Goal: Transaction & Acquisition: Purchase product/service

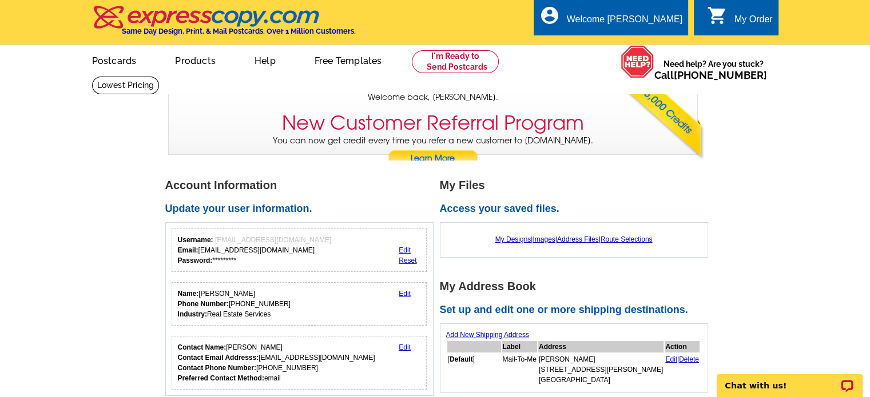
click at [404, 248] on link "Edit" at bounding box center [405, 250] width 12 height 8
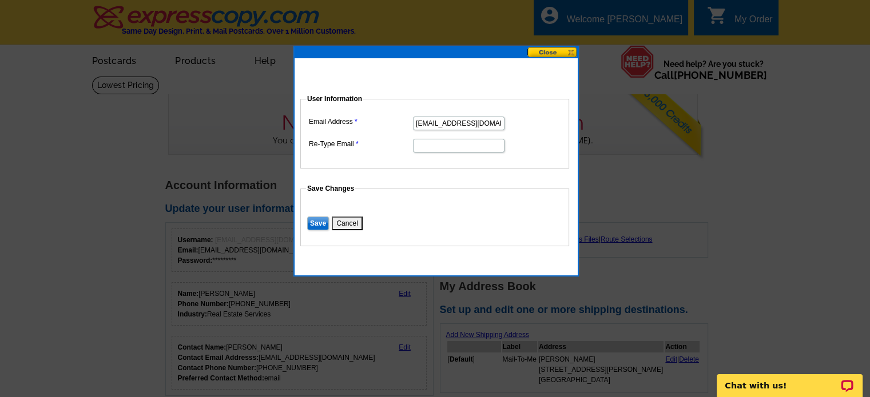
drag, startPoint x: 456, startPoint y: 122, endPoint x: 389, endPoint y: 122, distance: 67.5
click at [389, 122] on dl "Email Address myknoxhome@gmail.com Re-Type Email" at bounding box center [434, 134] width 257 height 40
type input "sinkproperties@gmail.com"
click at [432, 144] on input "Re-Type Email" at bounding box center [459, 146] width 92 height 14
type input "sinkproperties@gmail.com"
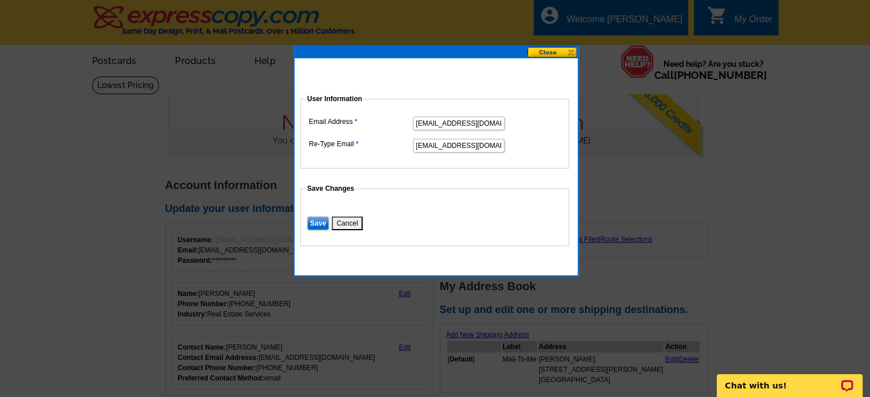
click at [316, 220] on input "Save" at bounding box center [318, 224] width 22 height 14
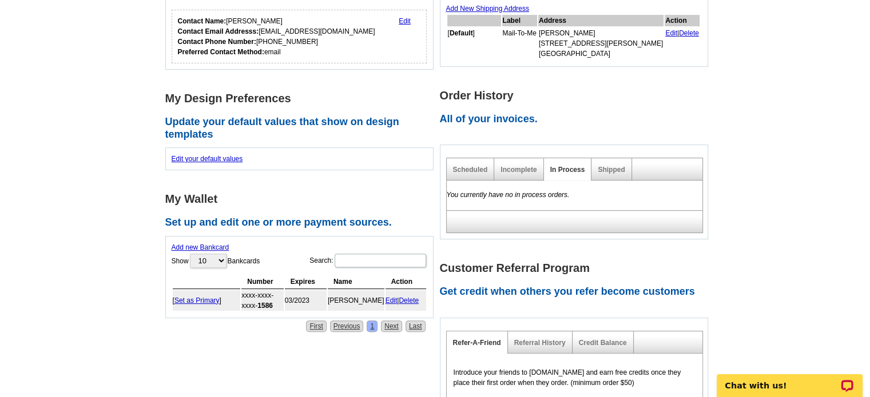
scroll to position [343, 0]
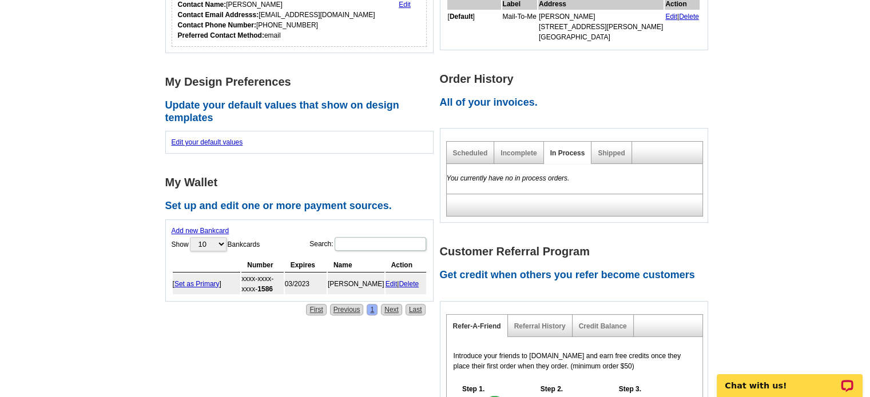
click at [410, 281] on link "Delete" at bounding box center [409, 284] width 20 height 8
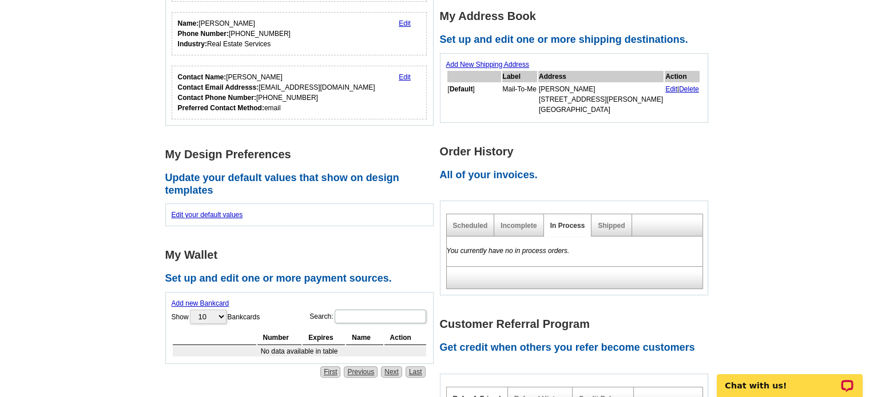
scroll to position [88, 0]
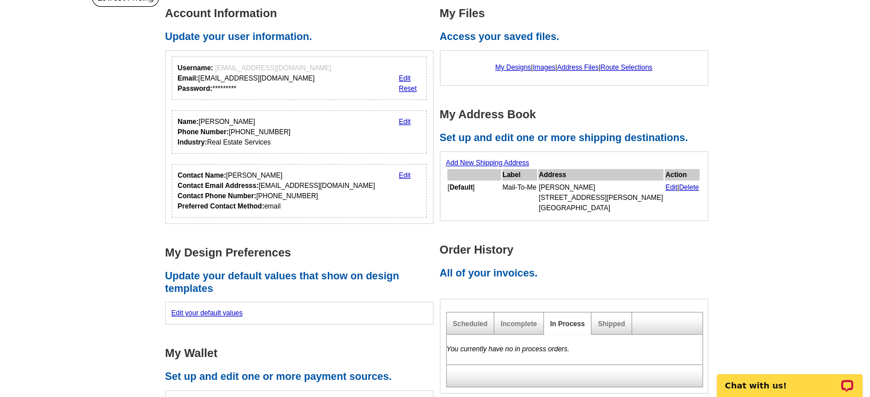
click at [404, 173] on link "Edit" at bounding box center [405, 176] width 12 height 8
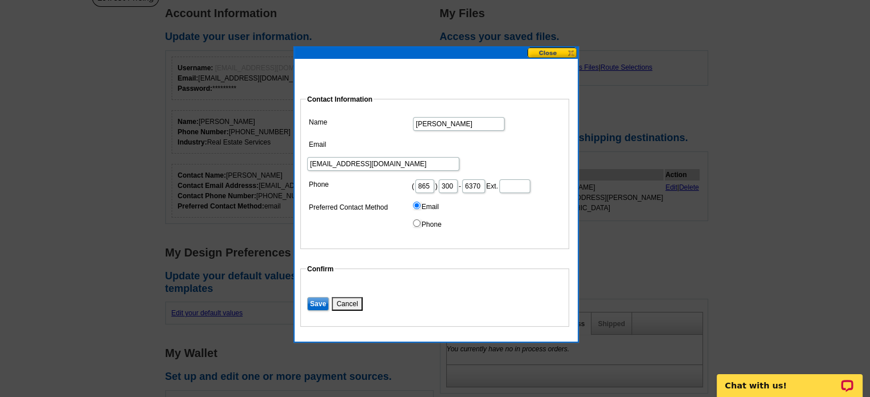
drag, startPoint x: 455, startPoint y: 144, endPoint x: 399, endPoint y: 147, distance: 56.7
click at [399, 147] on dl "Name LeAnn Sink Email myknoxhome@gmail.com Phone ( 865 ) 300 - 6370 Ext. Prefer…" at bounding box center [434, 174] width 257 height 120
drag, startPoint x: 506, startPoint y: 145, endPoint x: 407, endPoint y: 152, distance: 99.2
click at [407, 152] on dd "sinkproperties@gmail.com" at bounding box center [434, 154] width 257 height 35
type input "leannsink@simpihom.com"
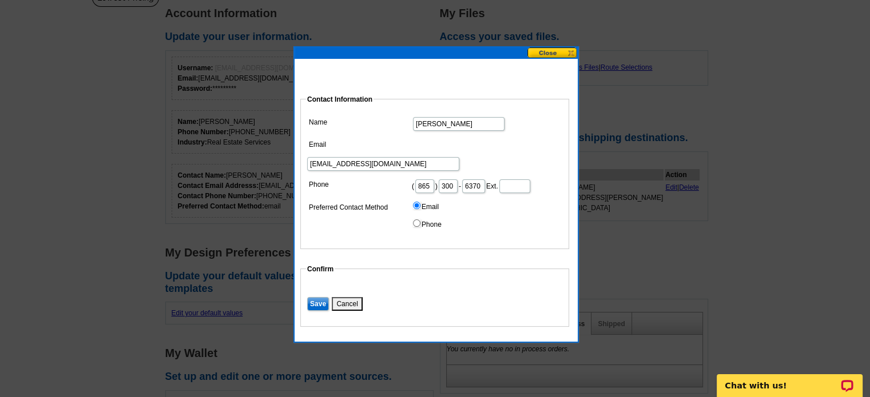
click at [475, 210] on dd "Email Phone" at bounding box center [434, 216] width 257 height 35
click at [316, 299] on input "Save" at bounding box center [318, 304] width 22 height 14
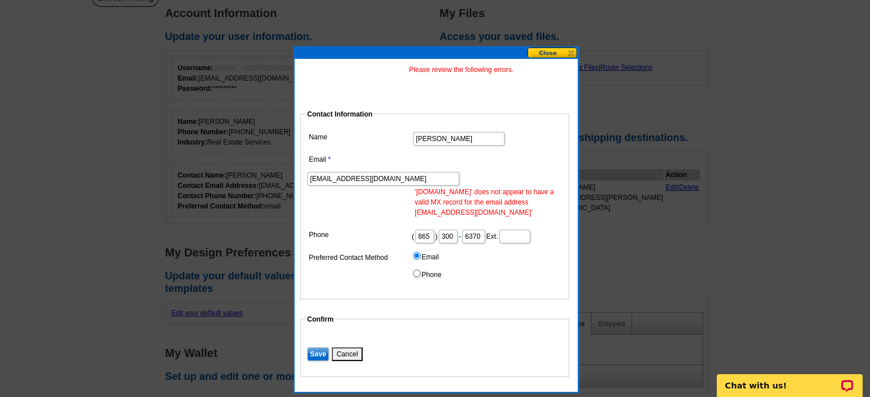
click at [459, 172] on input "leannsink@simpihom.com" at bounding box center [383, 179] width 152 height 14
type input "leannsink@simplihom.com"
click at [517, 253] on dd "Email Phone" at bounding box center [434, 266] width 257 height 35
click at [317, 352] on input "Save" at bounding box center [318, 355] width 22 height 14
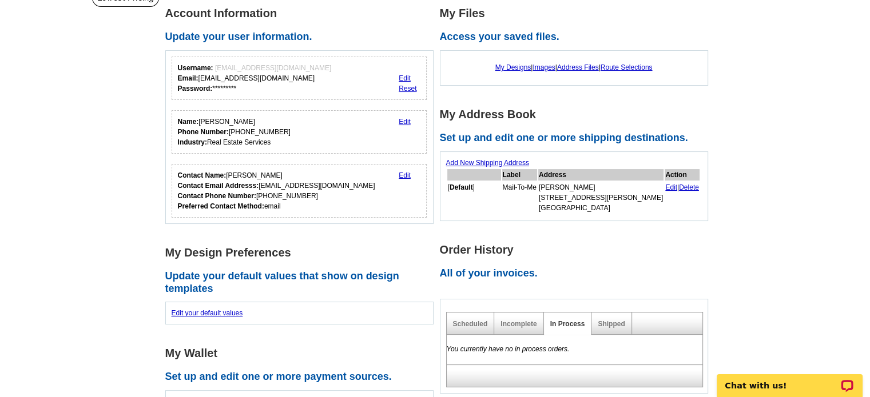
click at [665, 186] on link "Edit" at bounding box center [671, 188] width 12 height 8
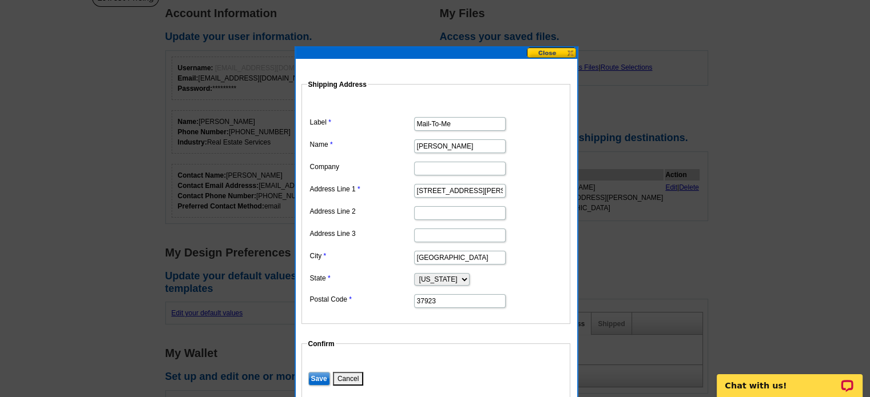
drag, startPoint x: 482, startPoint y: 188, endPoint x: 408, endPoint y: 193, distance: 74.5
click at [408, 193] on dd "1141 Farrington Dr." at bounding box center [435, 190] width 257 height 18
type input "1"
type input "7105 Wynham Pl"
type input "Nashville"
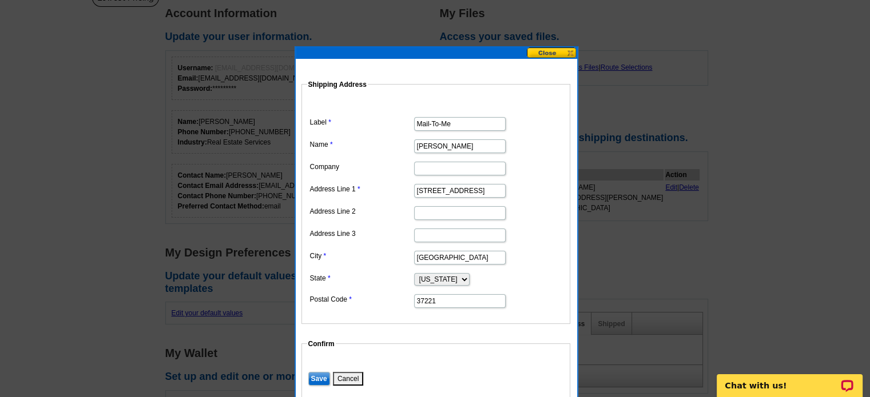
type input "37221"
click at [317, 374] on input "Save" at bounding box center [319, 379] width 22 height 14
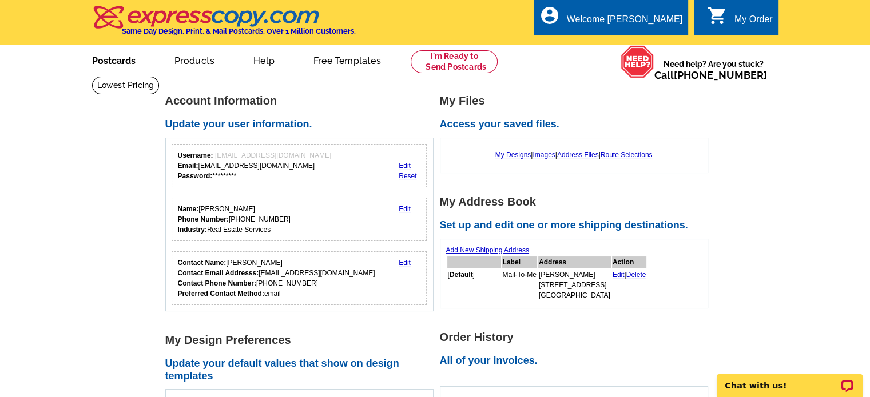
click at [113, 60] on link "Postcards" at bounding box center [114, 59] width 80 height 27
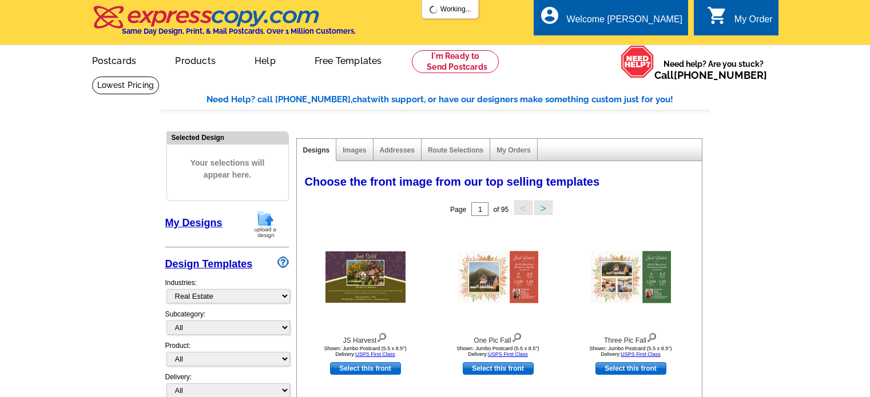
select select "785"
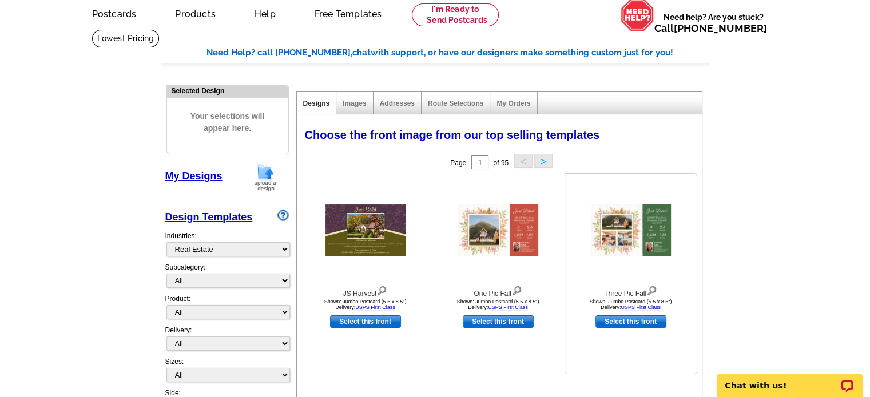
scroll to position [114, 0]
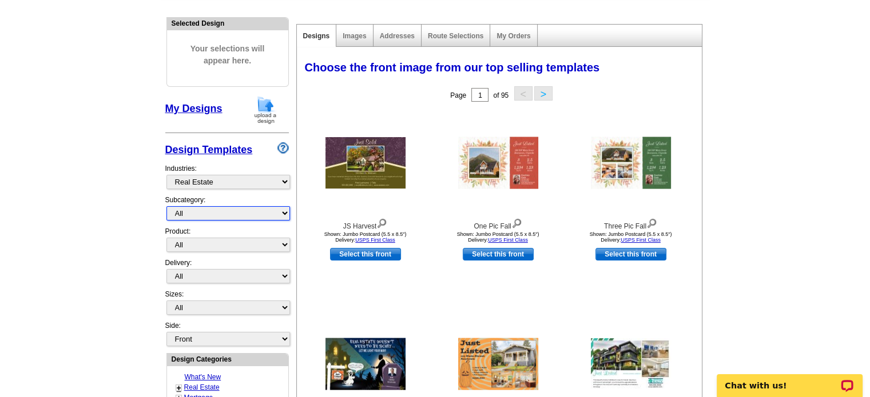
click at [236, 213] on select "All RE/MAX® Referrals [PERSON_NAME]® Berkshire Hathaway Home Services Century 2…" at bounding box center [228, 213] width 124 height 14
select select "1208"
click at [166, 206] on select "All RE/MAX® Referrals [PERSON_NAME]® Berkshire Hathaway Home Services Century 2…" at bounding box center [228, 213] width 124 height 14
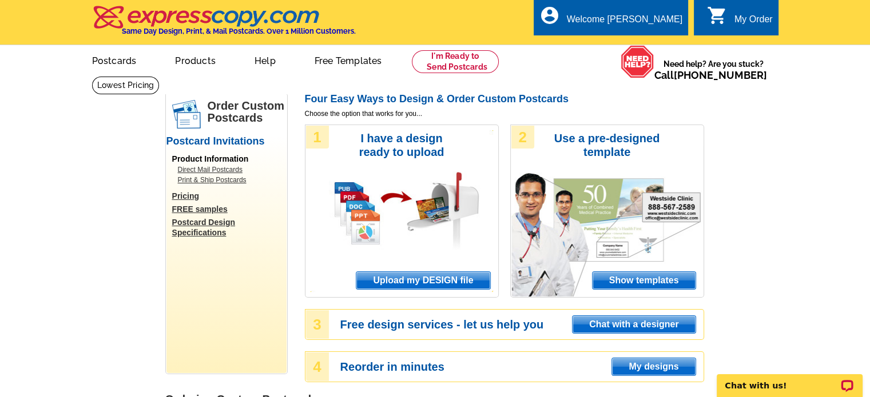
click at [629, 280] on span "Show templates" at bounding box center [644, 280] width 103 height 17
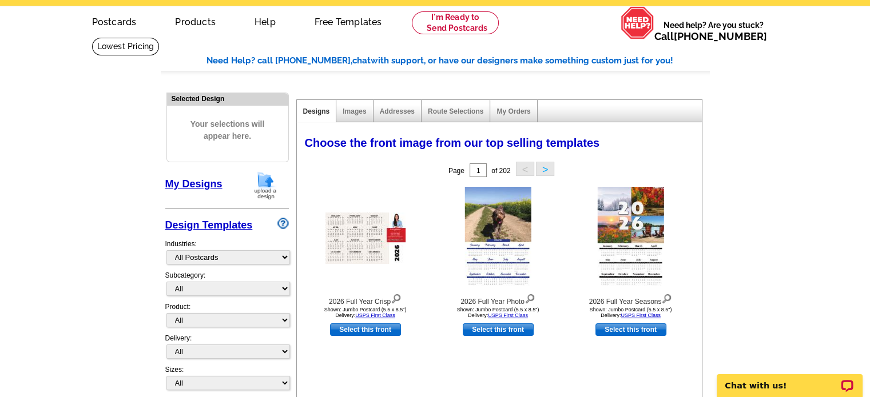
scroll to position [172, 0]
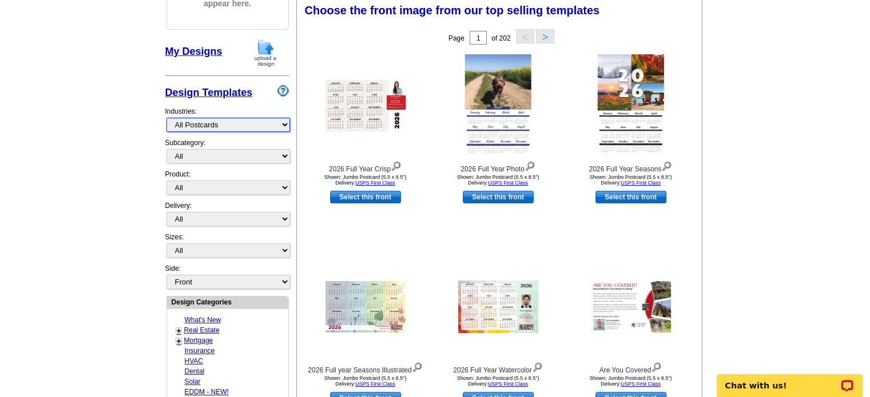
click at [224, 124] on select "What's New Real Estate Mortgage Insurance HVAC Dental Solar EDDM - NEW! Calenda…" at bounding box center [228, 125] width 124 height 14
select select "785"
click at [166, 118] on select "What's New Real Estate Mortgage Insurance HVAC Dental Solar EDDM - NEW! Calenda…" at bounding box center [228, 125] width 124 height 14
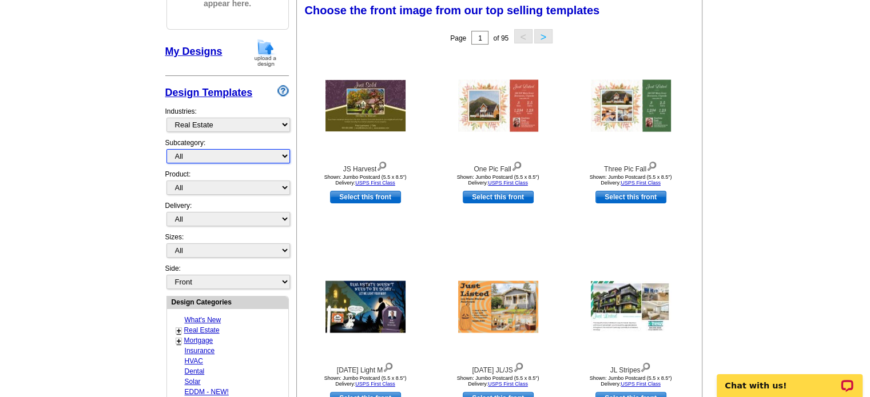
click at [228, 152] on select "All RE/MAX® Referrals [PERSON_NAME]® Berkshire Hathaway Home Services Century 2…" at bounding box center [228, 156] width 124 height 14
select select "791"
click at [166, 149] on select "All RE/MAX® Referrals [PERSON_NAME]® Berkshire Hathaway Home Services Century 2…" at bounding box center [228, 156] width 124 height 14
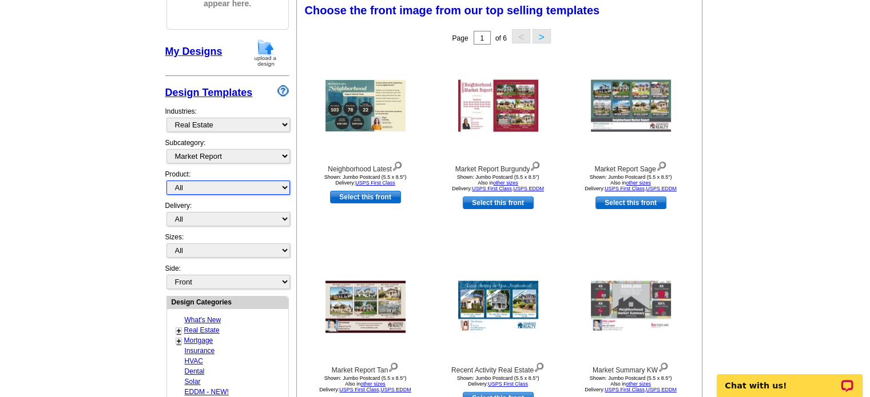
click at [224, 185] on select "All Postcards Letters and flyers Business Cards Door Hangers Greeting Cards" at bounding box center [228, 188] width 124 height 14
select select "1"
click at [166, 181] on select "All Postcards Letters and flyers Business Cards Door Hangers Greeting Cards" at bounding box center [228, 188] width 124 height 14
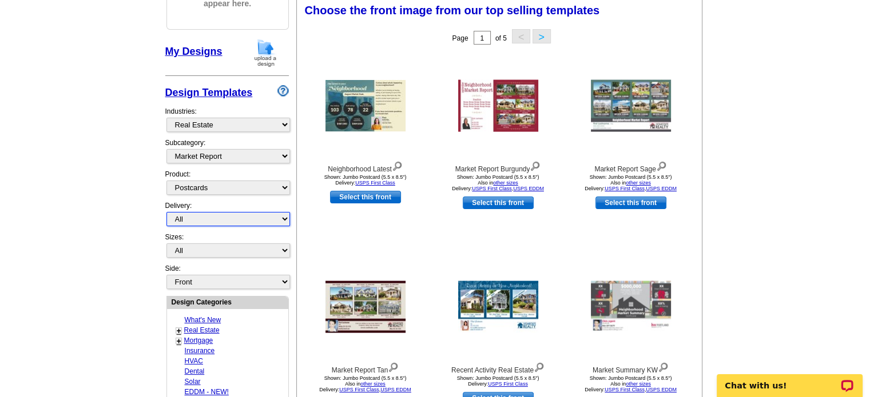
click at [255, 214] on select "All First Class Mail Shipped to Me EDDM Save 66% on Postage" at bounding box center [228, 219] width 124 height 14
select select "1"
click at [166, 212] on select "All First Class Mail Shipped to Me EDDM Save 66% on Postage" at bounding box center [228, 219] width 124 height 14
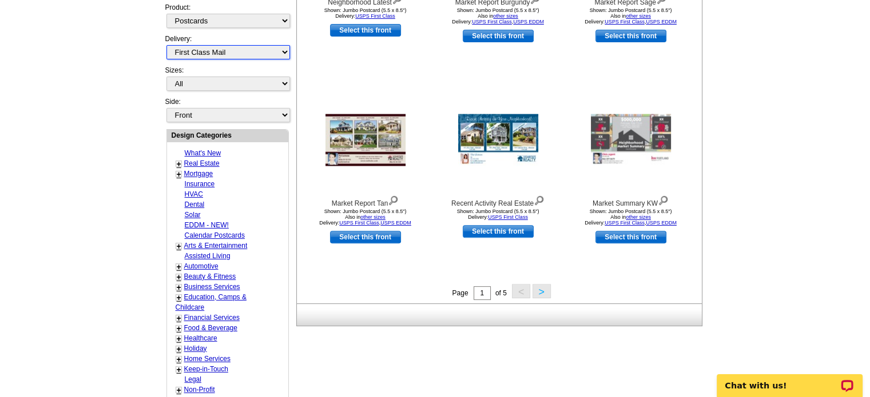
scroll to position [458, 0]
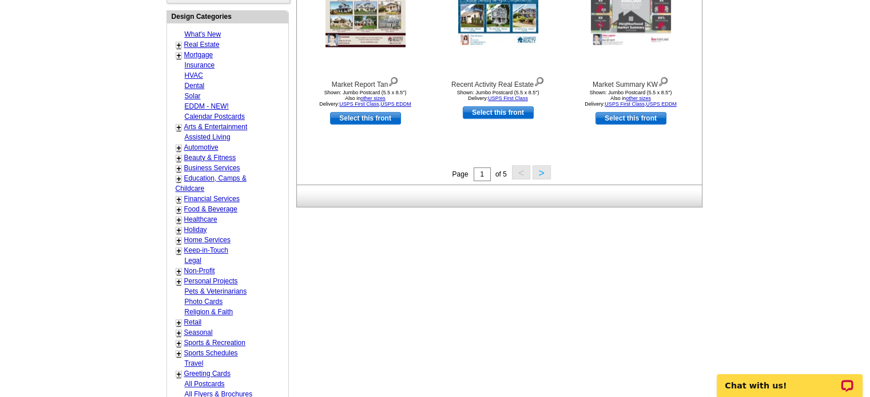
click at [539, 172] on button ">" at bounding box center [541, 172] width 18 height 14
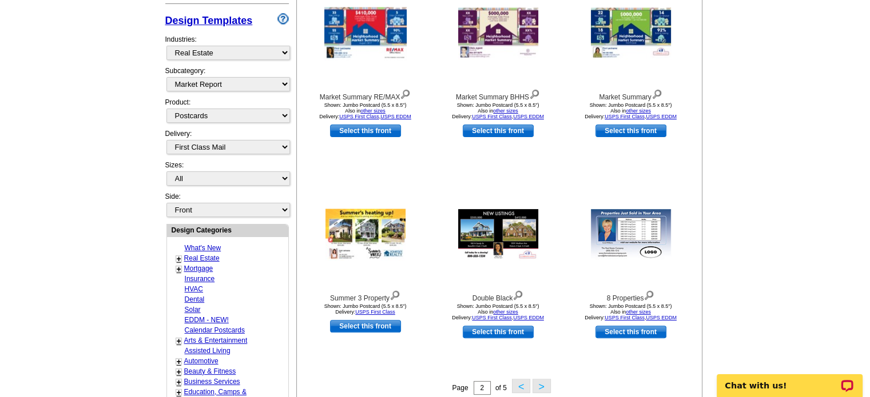
scroll to position [340, 0]
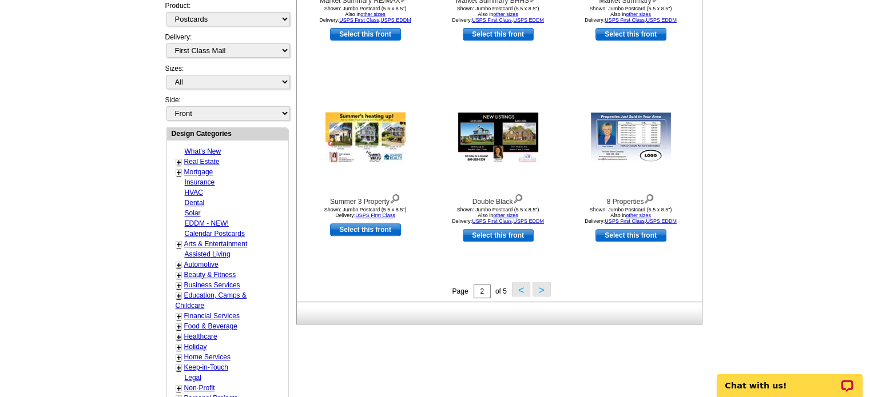
click at [540, 292] on button ">" at bounding box center [541, 290] width 18 height 14
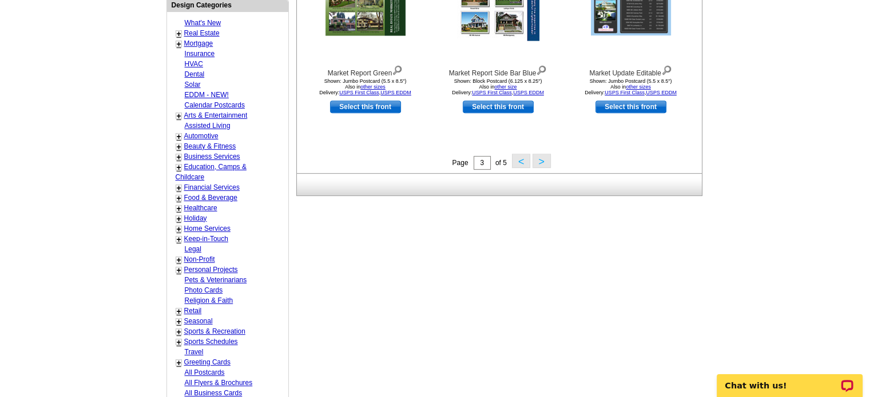
scroll to position [397, 0]
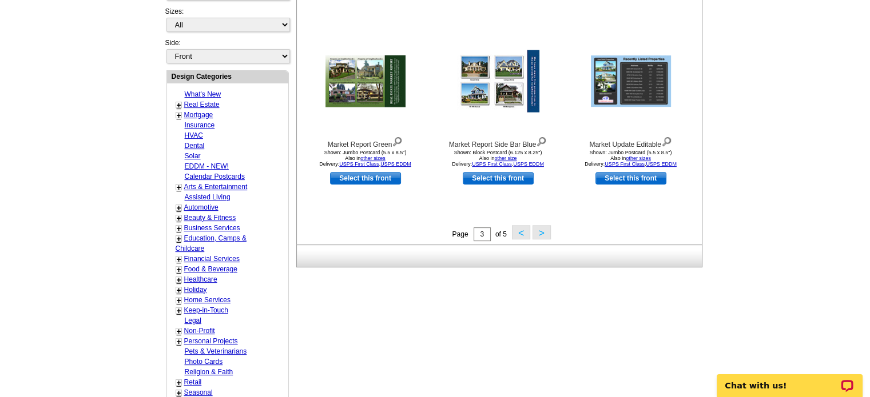
click at [540, 232] on button ">" at bounding box center [541, 232] width 18 height 14
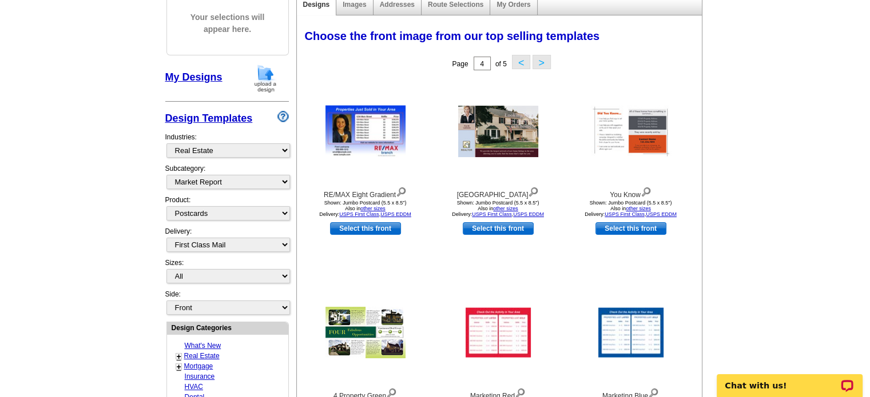
scroll to position [0, 0]
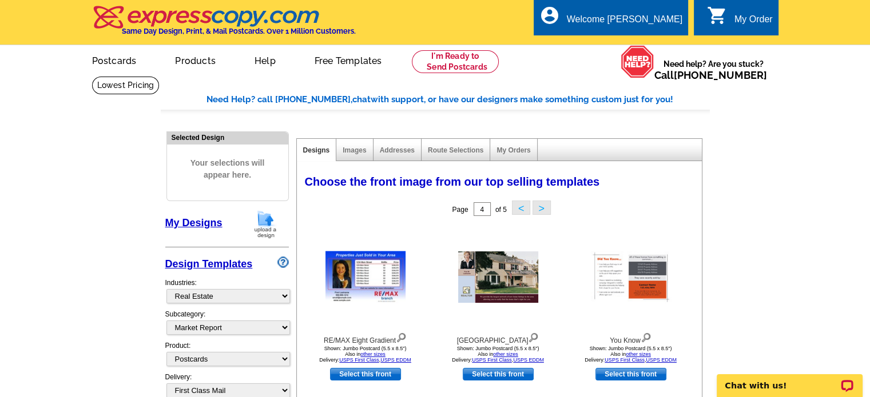
click at [542, 206] on button ">" at bounding box center [541, 208] width 18 height 14
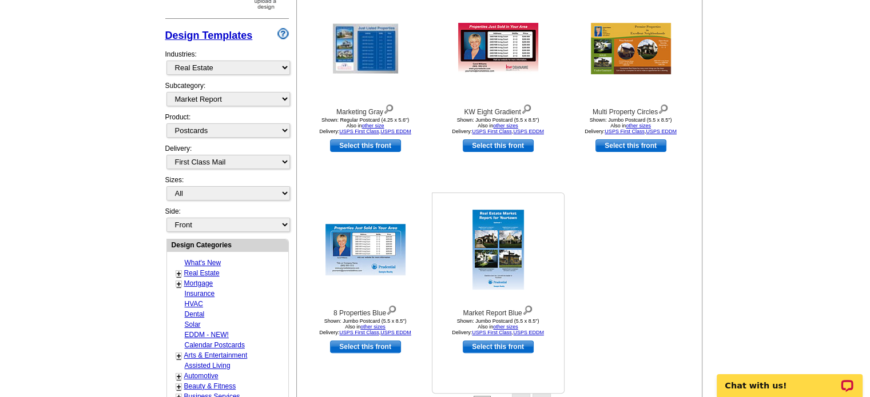
scroll to position [400, 0]
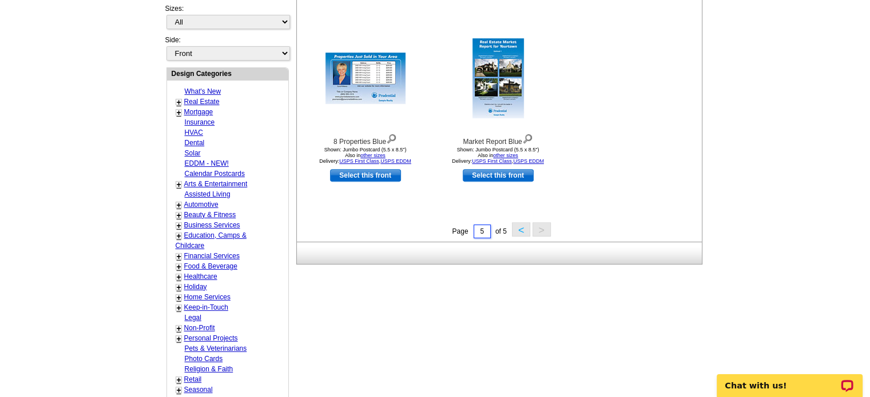
click at [483, 231] on input "5" at bounding box center [482, 232] width 17 height 14
type input "1"
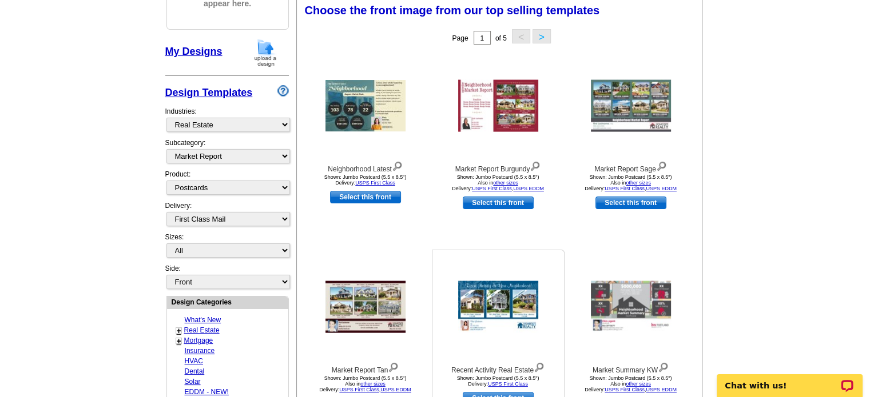
scroll to position [169, 0]
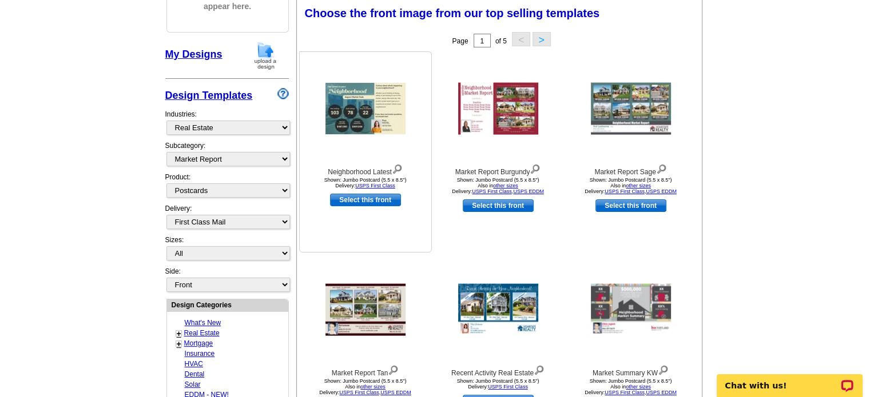
click at [365, 113] on img at bounding box center [365, 108] width 80 height 51
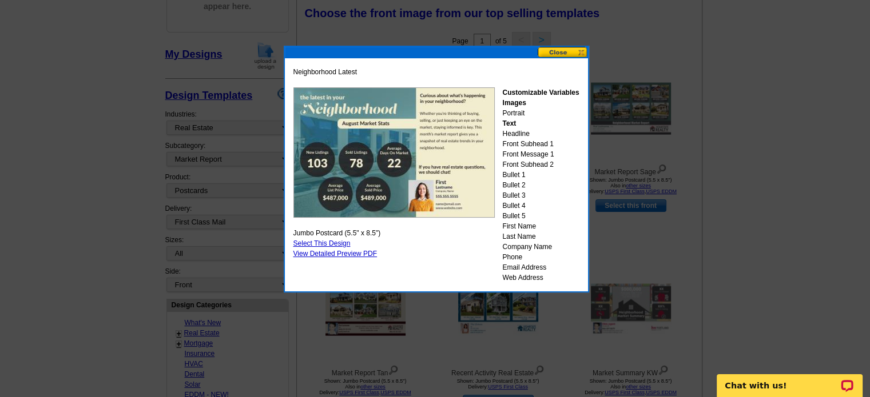
click at [556, 51] on button at bounding box center [563, 52] width 50 height 11
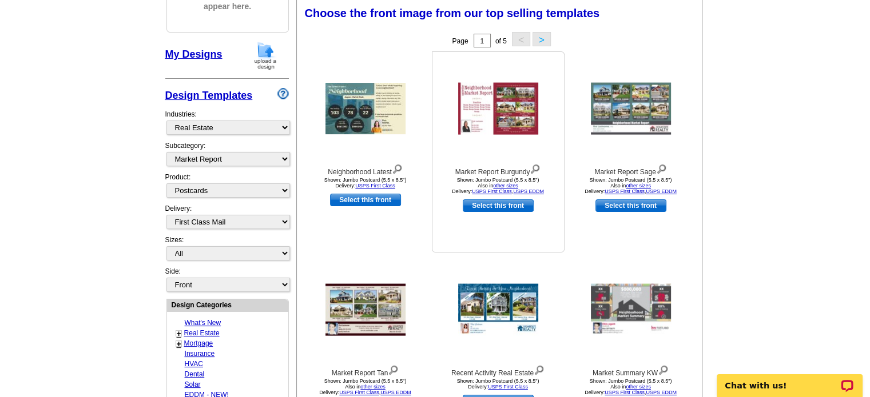
click at [537, 166] on img at bounding box center [535, 168] width 11 height 13
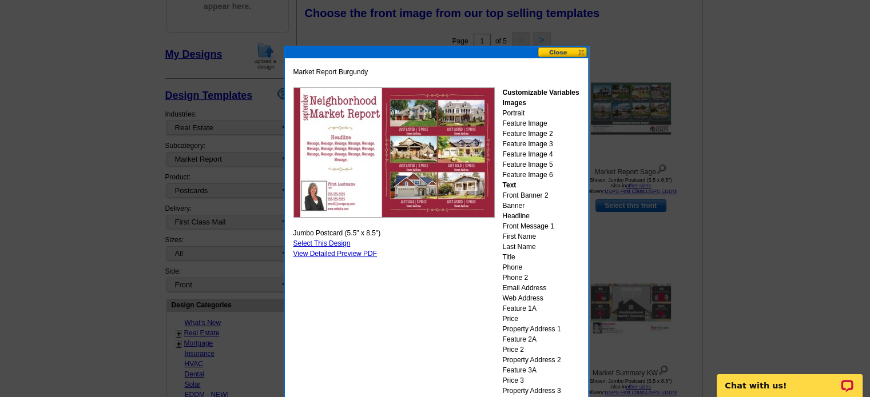
click at [557, 48] on button at bounding box center [563, 52] width 50 height 11
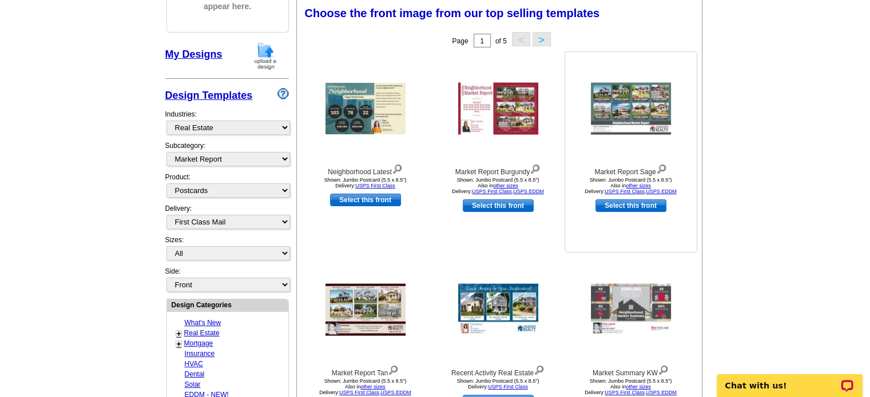
click at [662, 167] on img at bounding box center [661, 168] width 11 height 13
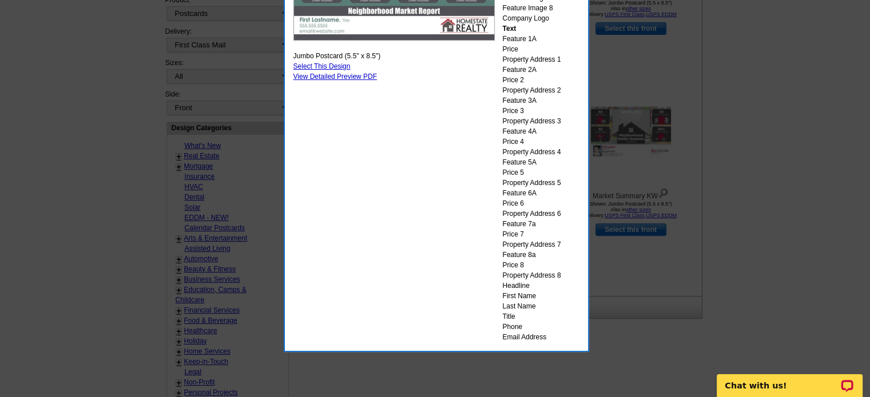
scroll to position [172, 0]
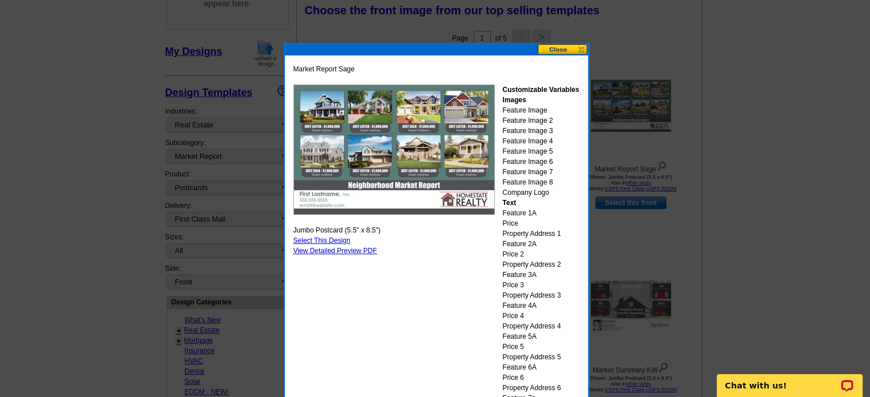
click at [555, 47] on button at bounding box center [563, 49] width 50 height 11
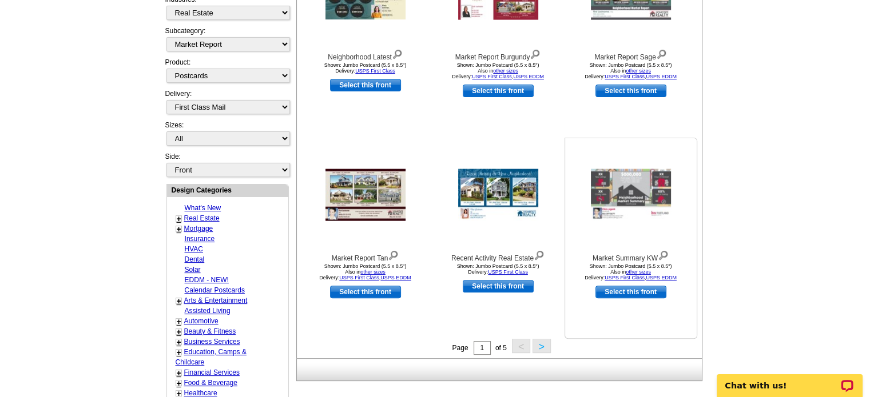
scroll to position [286, 0]
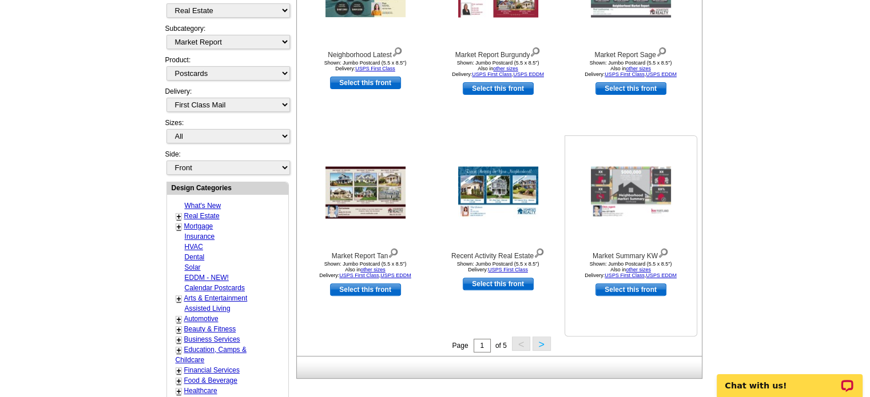
click at [665, 250] on img at bounding box center [663, 252] width 11 height 13
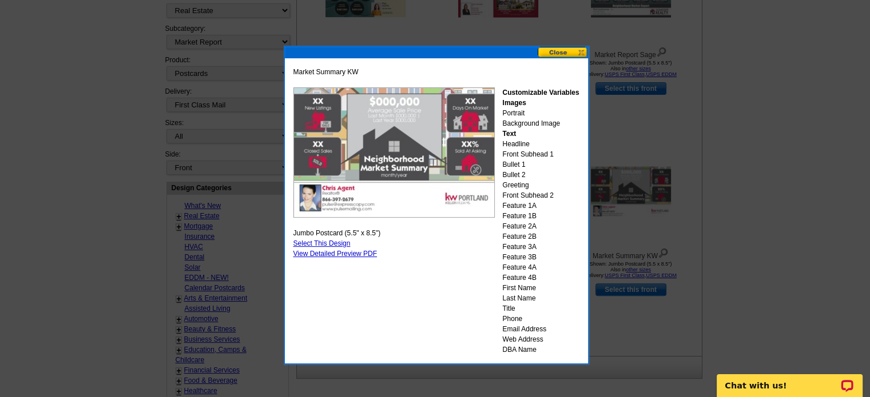
click at [550, 52] on button at bounding box center [563, 52] width 50 height 11
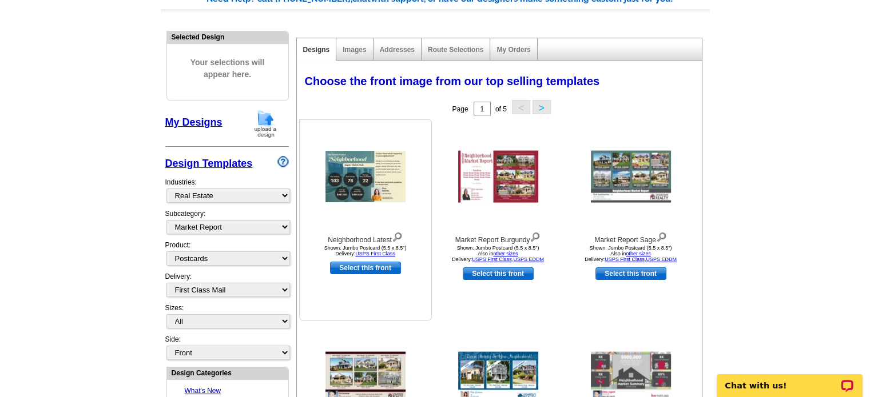
scroll to position [172, 0]
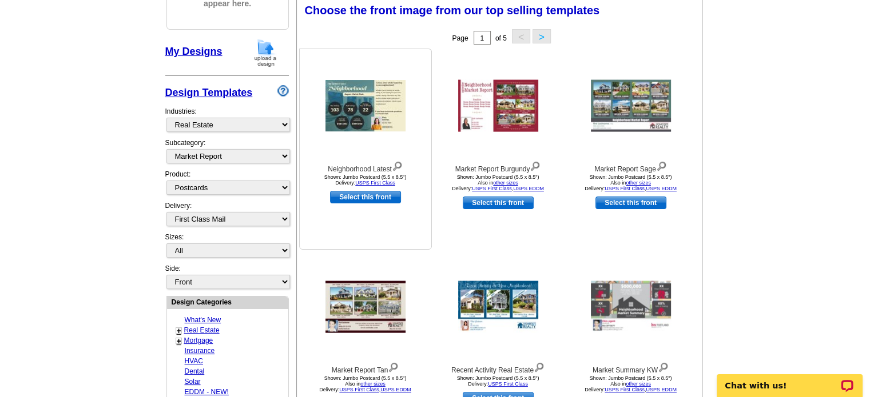
click at [399, 164] on img at bounding box center [397, 165] width 11 height 13
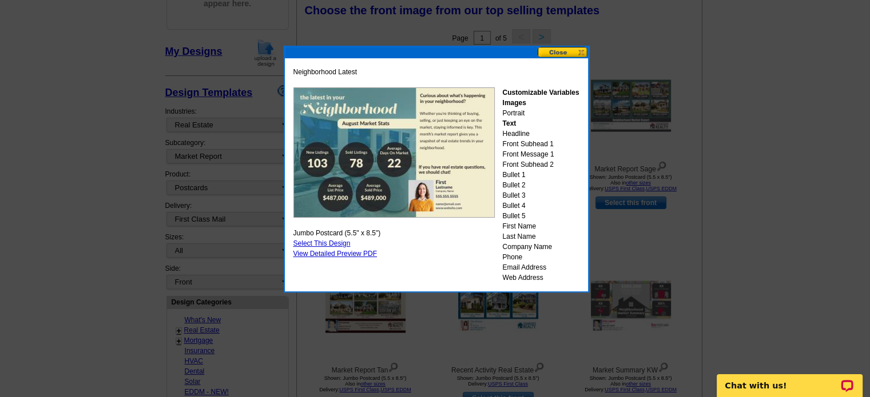
click at [558, 50] on button at bounding box center [563, 52] width 50 height 11
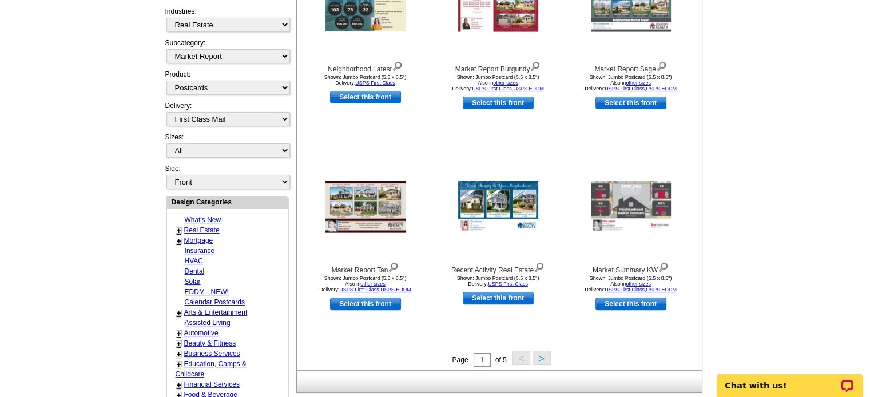
scroll to position [286, 0]
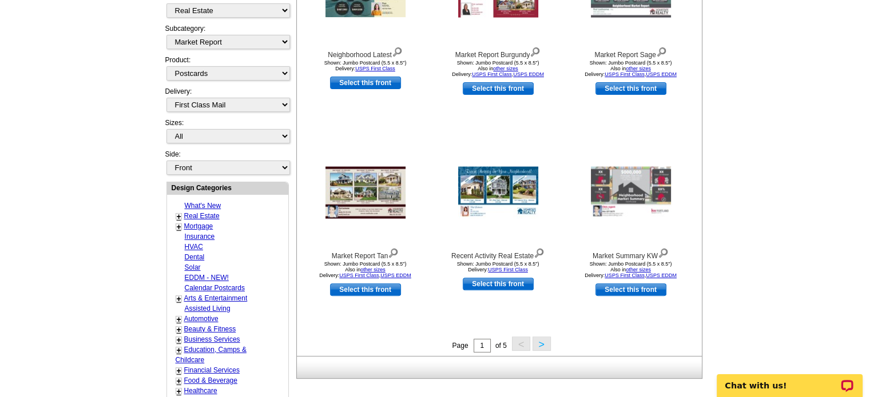
click at [538, 344] on button ">" at bounding box center [541, 344] width 18 height 14
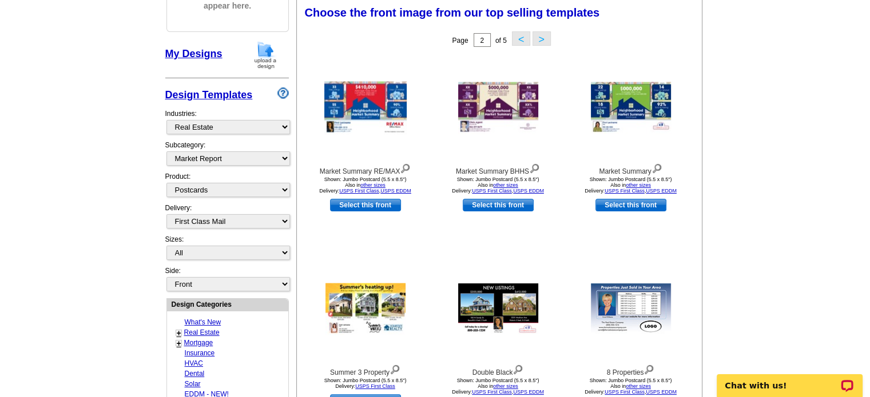
scroll to position [169, 0]
